Goal: Communication & Community: Answer question/provide support

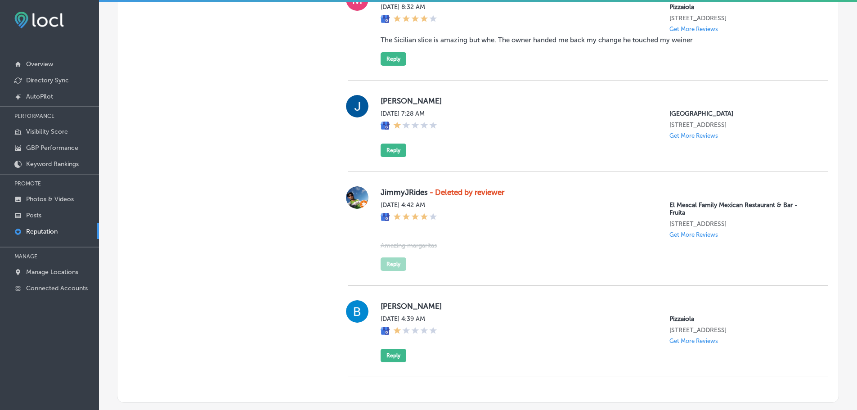
scroll to position [851, 0]
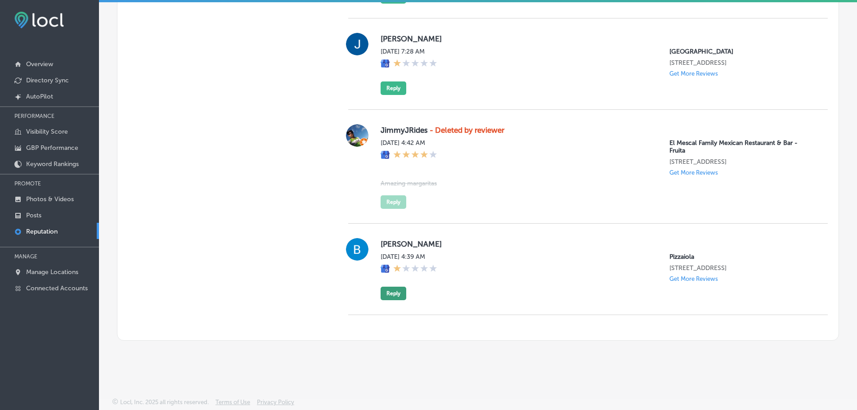
click at [395, 294] on button "Reply" at bounding box center [394, 292] width 26 height 13
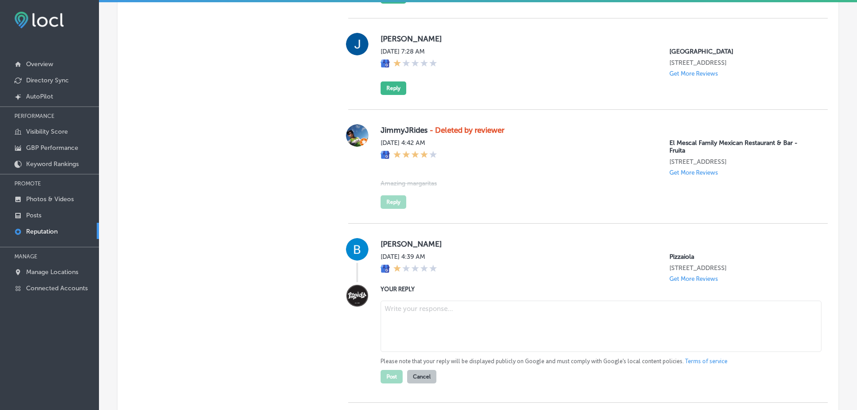
click at [430, 313] on textarea at bounding box center [601, 325] width 441 height 51
drag, startPoint x: 430, startPoint y: 314, endPoint x: 393, endPoint y: 304, distance: 38.9
paste textarea "We’re genuinely sorry to hear that your visit did not meet expectations. This i…"
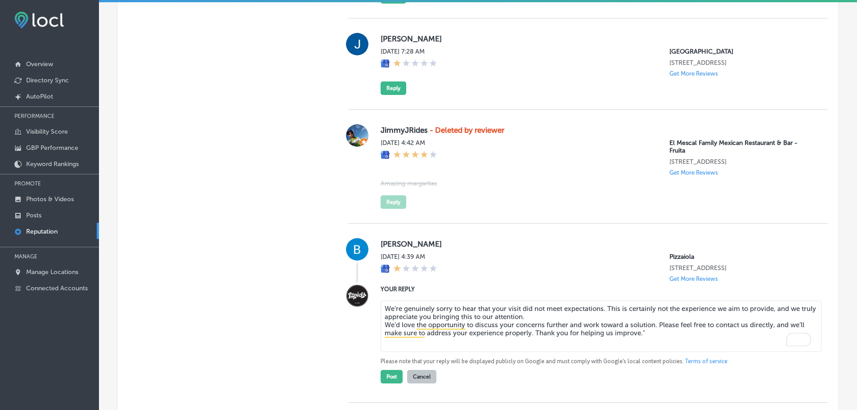
click at [656, 332] on textarea "We’re genuinely sorry to hear that your visit did not meet expectations. This i…" at bounding box center [601, 325] width 441 height 51
click at [554, 314] on textarea "We’re genuinely sorry to hear that your visit did not meet expectations. This i…" at bounding box center [601, 325] width 441 height 51
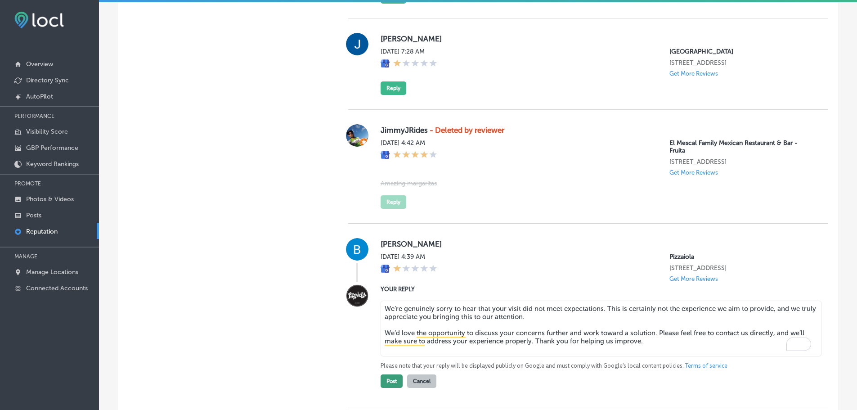
type textarea "We’re genuinely sorry to hear that your visit did not meet expectations. This i…"
click at [389, 385] on button "Post" at bounding box center [392, 380] width 22 height 13
type textarea "x"
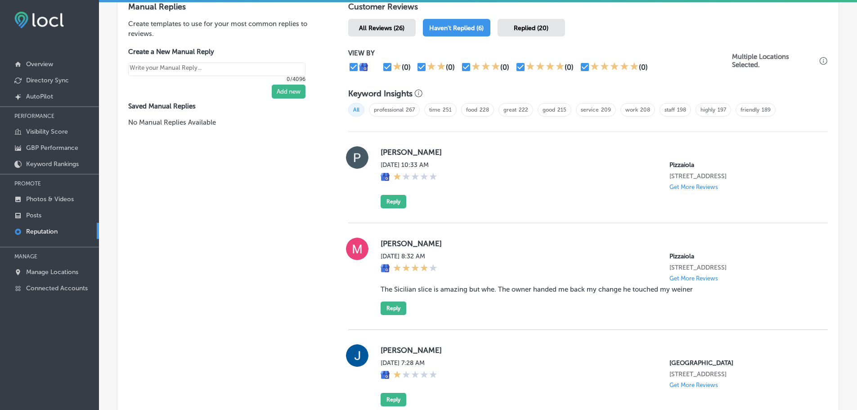
scroll to position [537, 0]
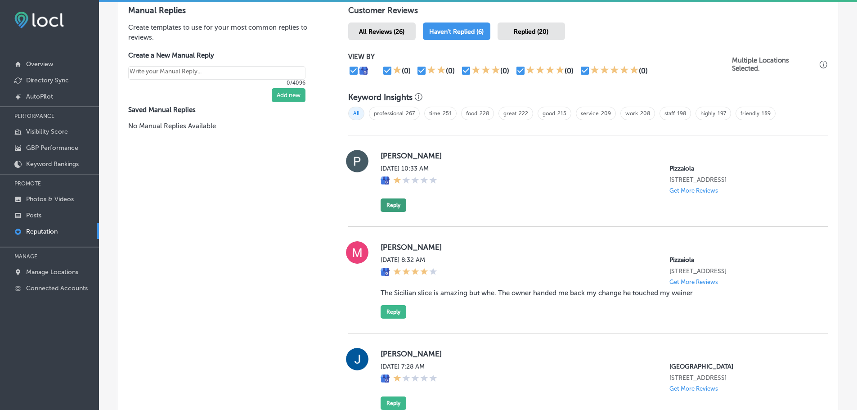
click at [386, 206] on button "Reply" at bounding box center [394, 204] width 26 height 13
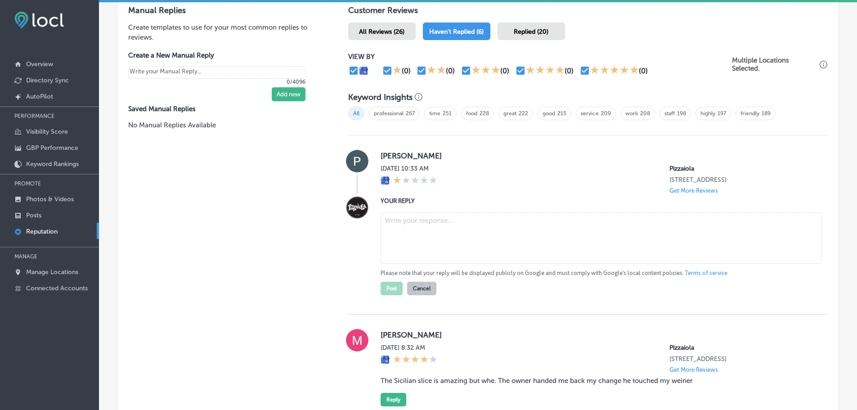
drag, startPoint x: 420, startPoint y: 231, endPoint x: 424, endPoint y: 224, distance: 7.3
click at [421, 231] on textarea at bounding box center [601, 237] width 441 height 51
paste textarea "We’re truly sorry to hear that your experience with us didn’t meet expectations…"
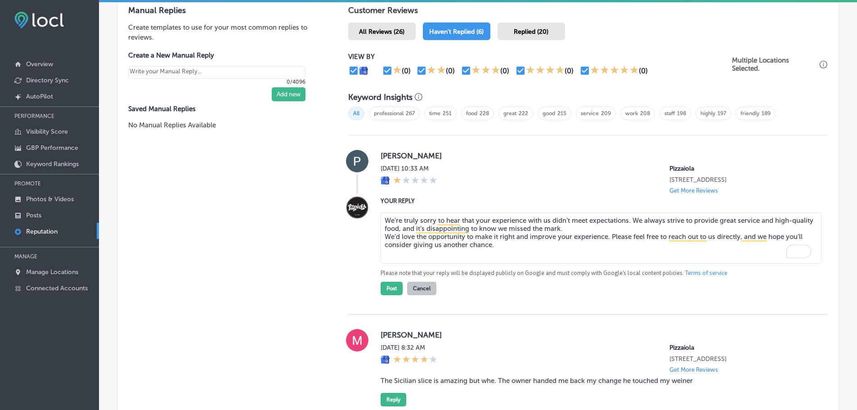
click at [579, 226] on textarea "We’re truly sorry to hear that your experience with us didn’t meet expectations…" at bounding box center [601, 237] width 441 height 51
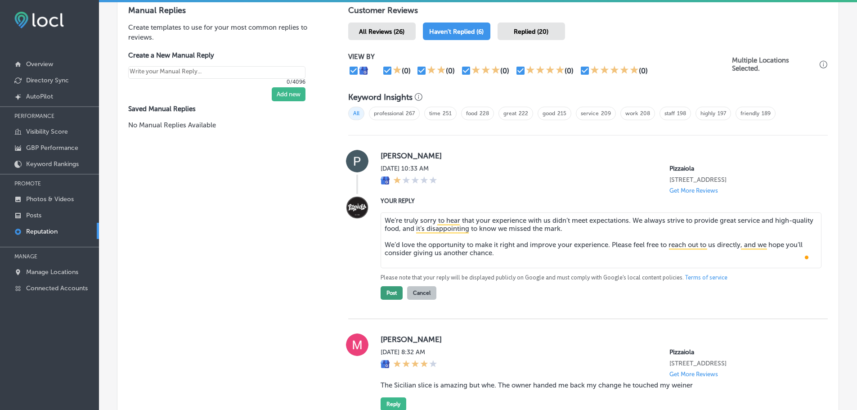
type textarea "We’re truly sorry to hear that your experience with us didn’t meet expectations…"
click at [393, 292] on button "Post" at bounding box center [392, 292] width 22 height 13
type textarea "x"
